Goal: Information Seeking & Learning: Learn about a topic

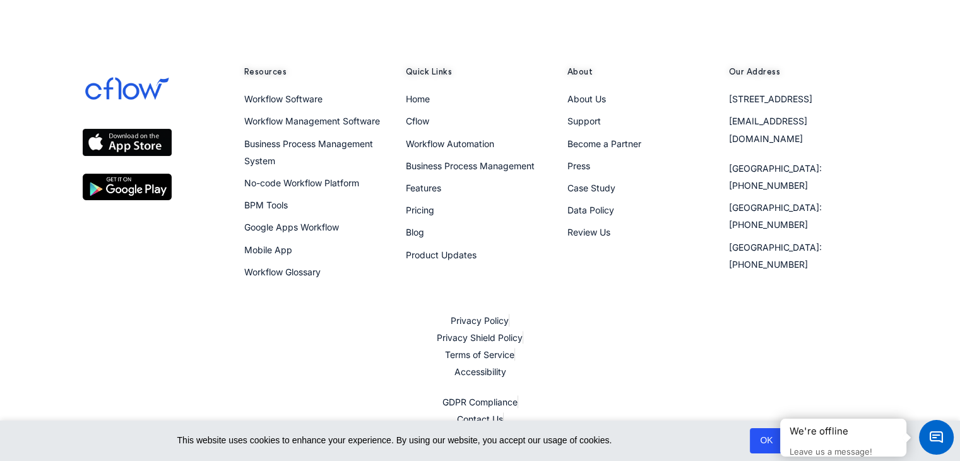
scroll to position [1412, 0]
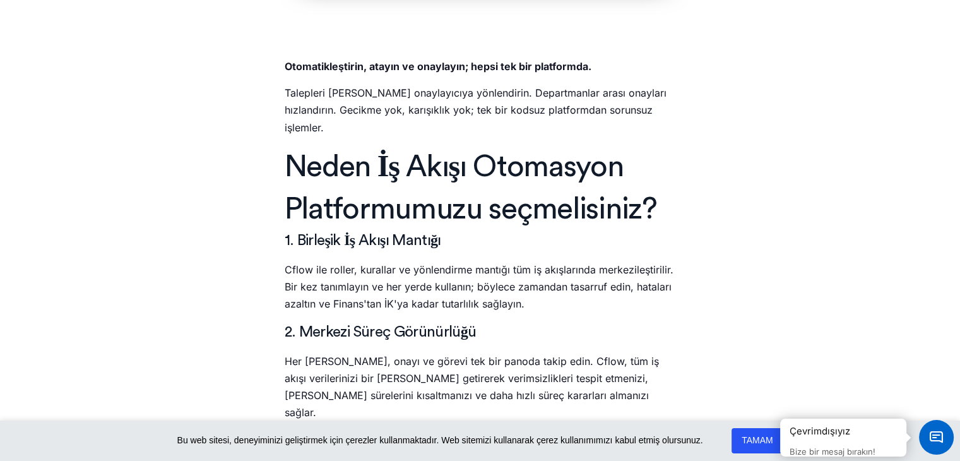
scroll to position [758, 0]
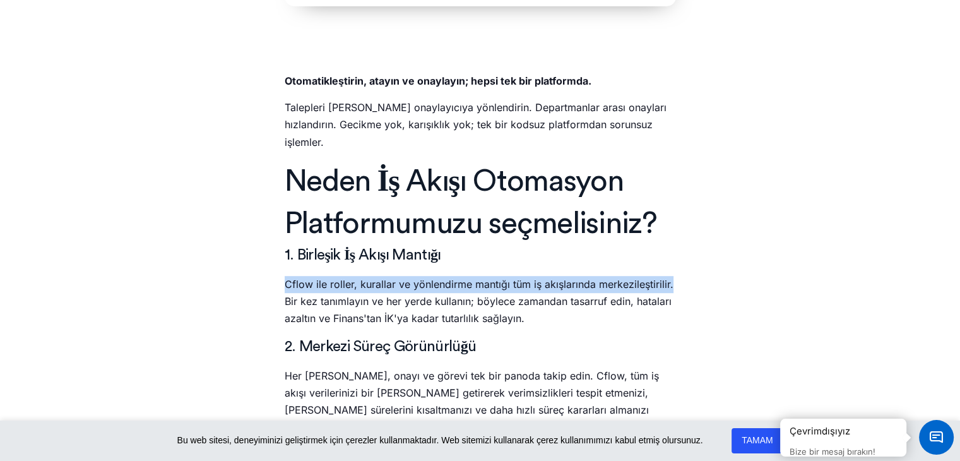
drag, startPoint x: 280, startPoint y: 285, endPoint x: 676, endPoint y: 288, distance: 395.8
click at [676, 288] on div ""Kullanımı kolay bir ürün ve akıllı, son derece hızlı bir ekip, kendimi güvende…" at bounding box center [480, 238] width 404 height 830
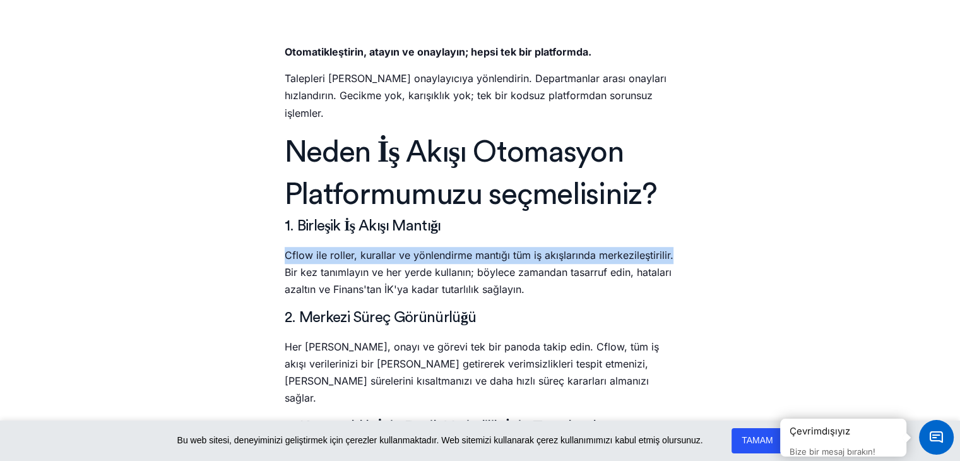
scroll to position [884, 0]
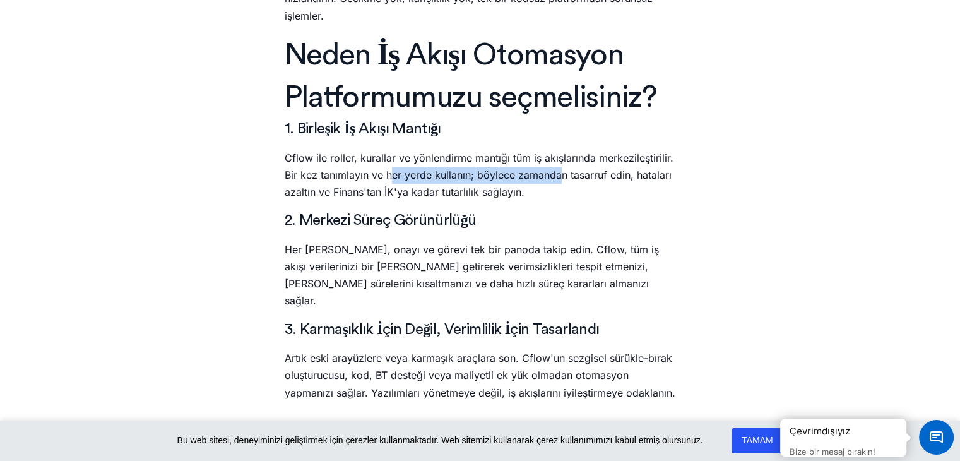
drag, startPoint x: 393, startPoint y: 175, endPoint x: 557, endPoint y: 179, distance: 164.2
click at [557, 179] on font "Cflow ile roller, kurallar ve yönlendirme mantığı tüm iş akışlarında merkezileş…" at bounding box center [479, 175] width 389 height 47
click at [563, 200] on p "Cflow ile roller, kurallar ve yönlendirme mantığı tüm iş akışlarında merkezileş…" at bounding box center [480, 176] width 391 height 52
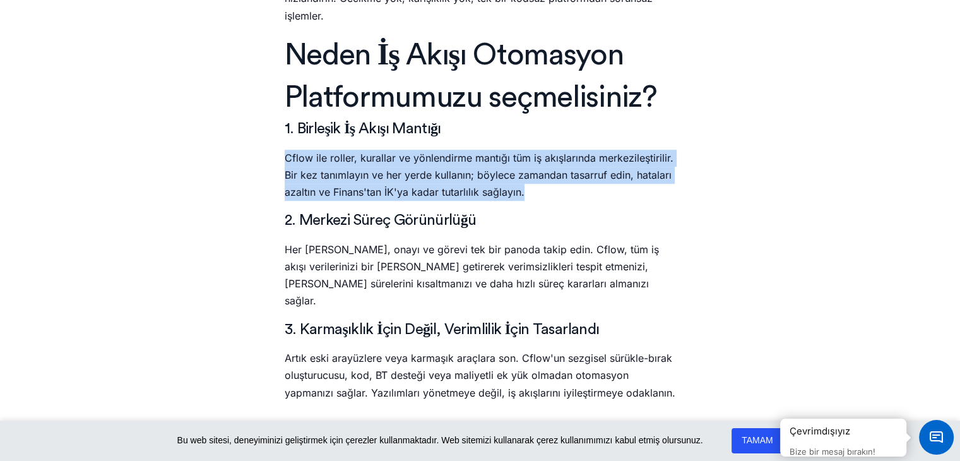
drag, startPoint x: 550, startPoint y: 194, endPoint x: 288, endPoint y: 163, distance: 264.5
click at [288, 163] on p "Cflow ile roller, kurallar ve yönlendirme mantığı tüm iş akışlarında merkezileş…" at bounding box center [480, 176] width 391 height 52
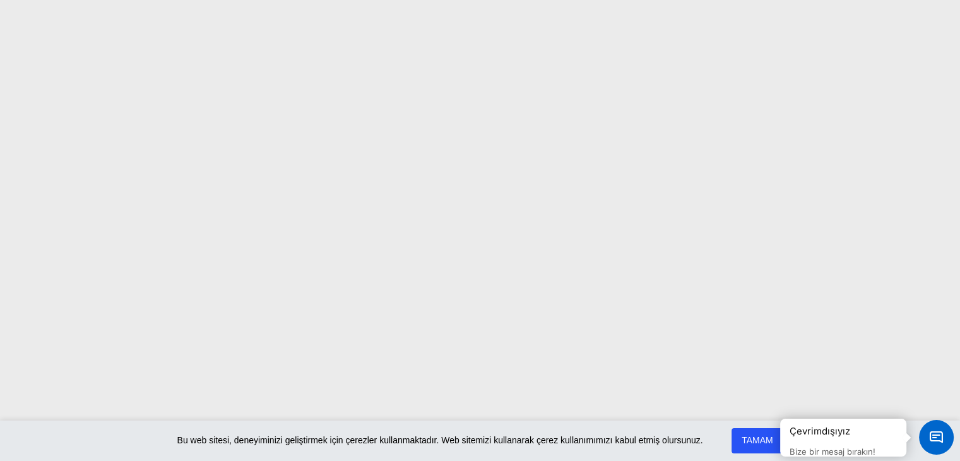
scroll to position [0, 0]
